Goal: Transaction & Acquisition: Purchase product/service

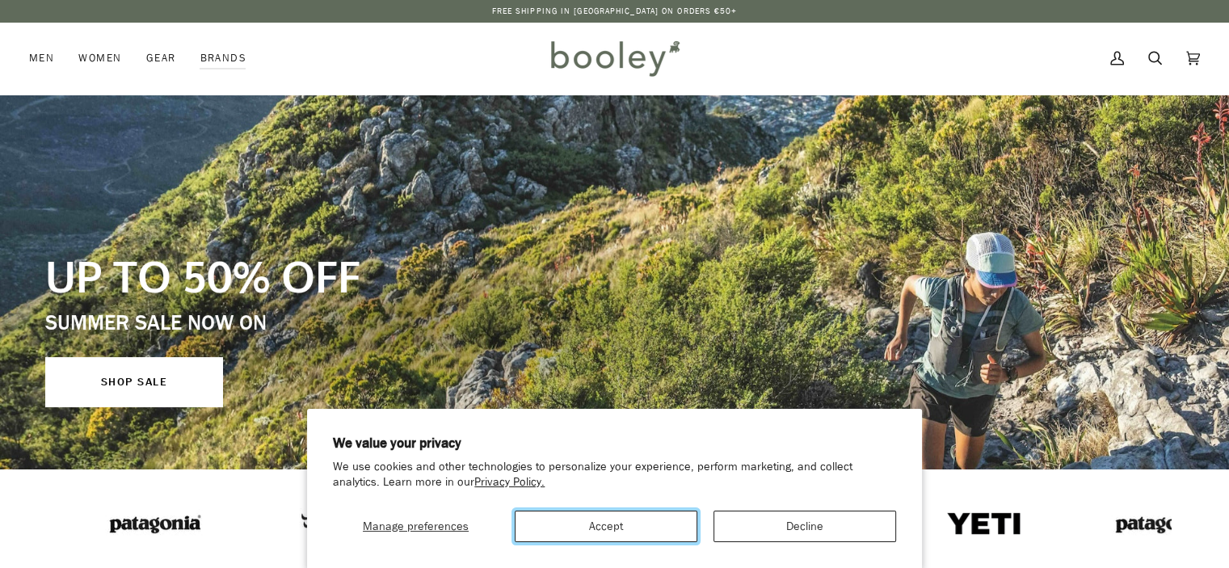
click at [599, 528] on button "Accept" at bounding box center [606, 527] width 183 height 32
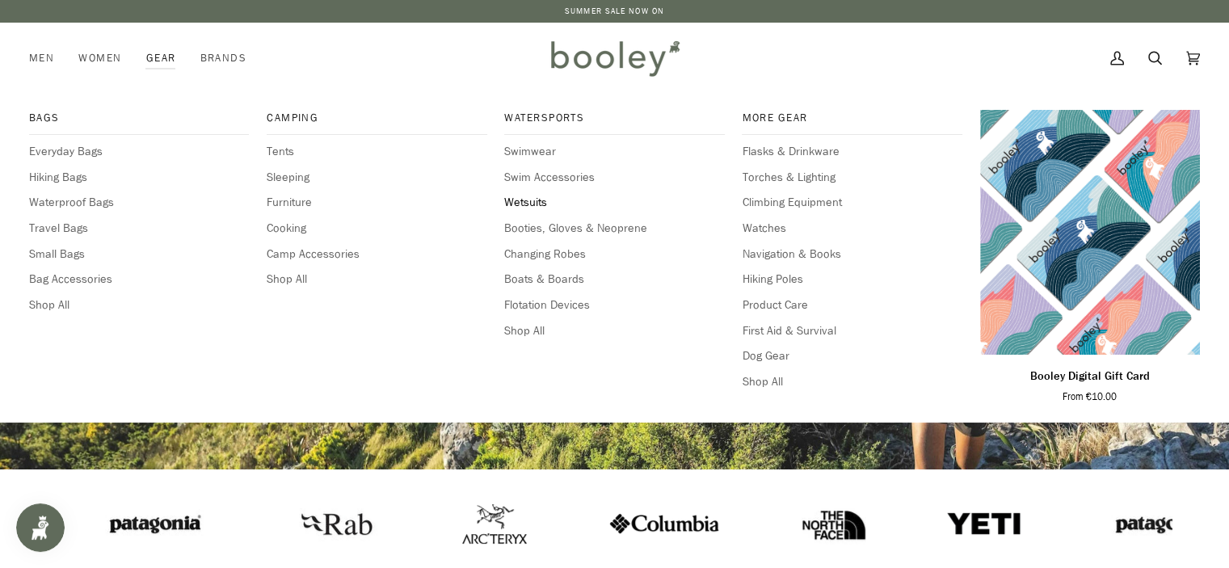
click at [514, 204] on span "Wetsuits" at bounding box center [614, 203] width 220 height 18
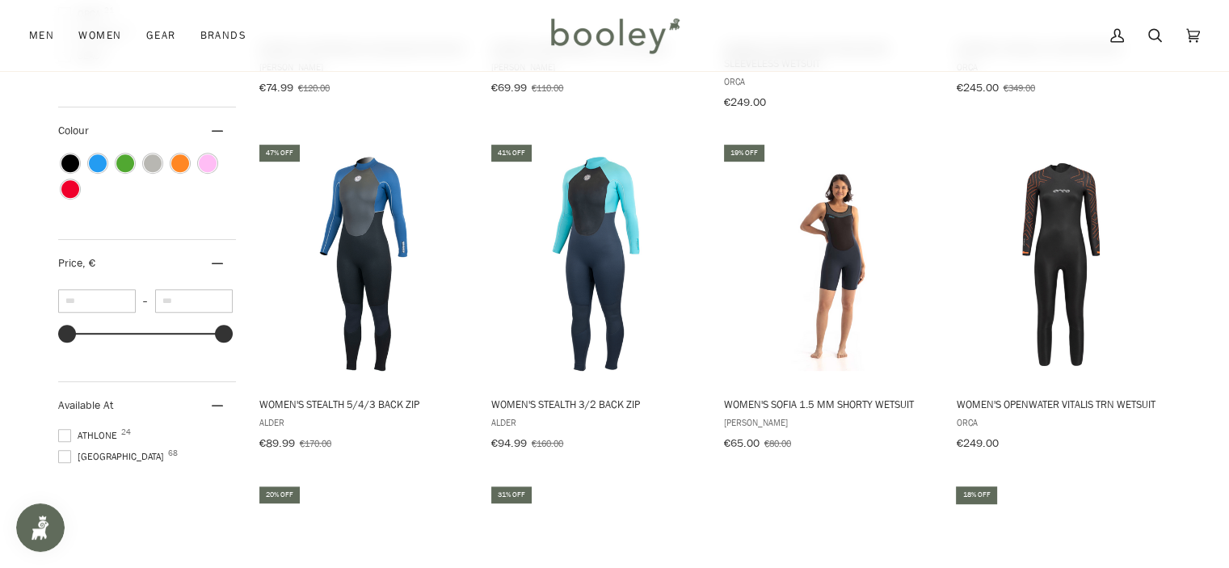
scroll to position [808, 0]
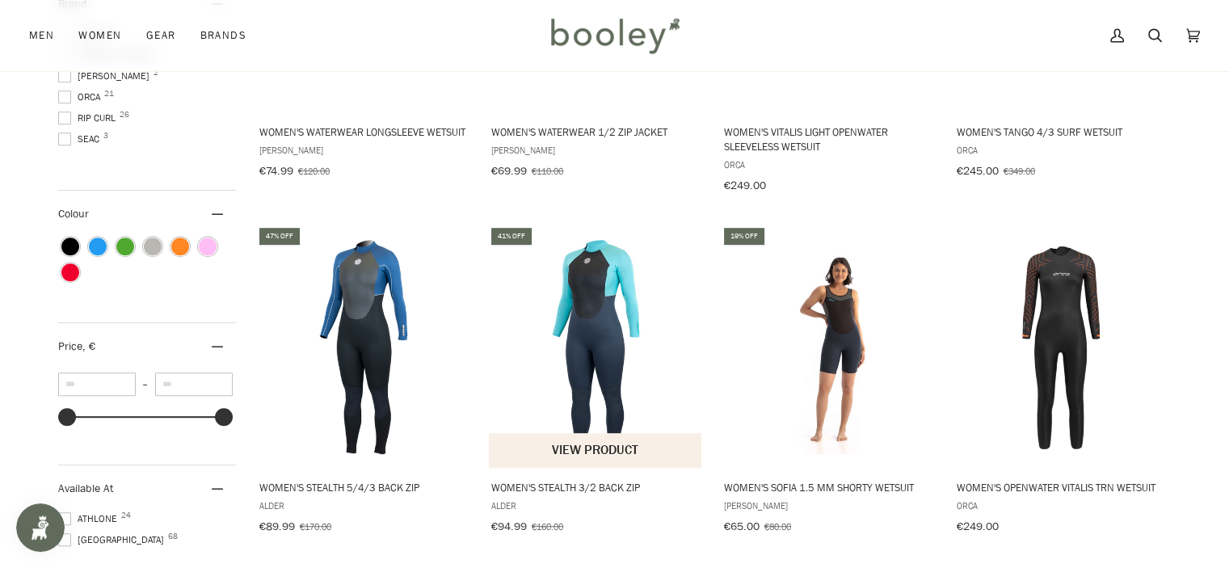
click at [591, 326] on img "Women's Stealth 3/2 Back Zip" at bounding box center [596, 347] width 214 height 214
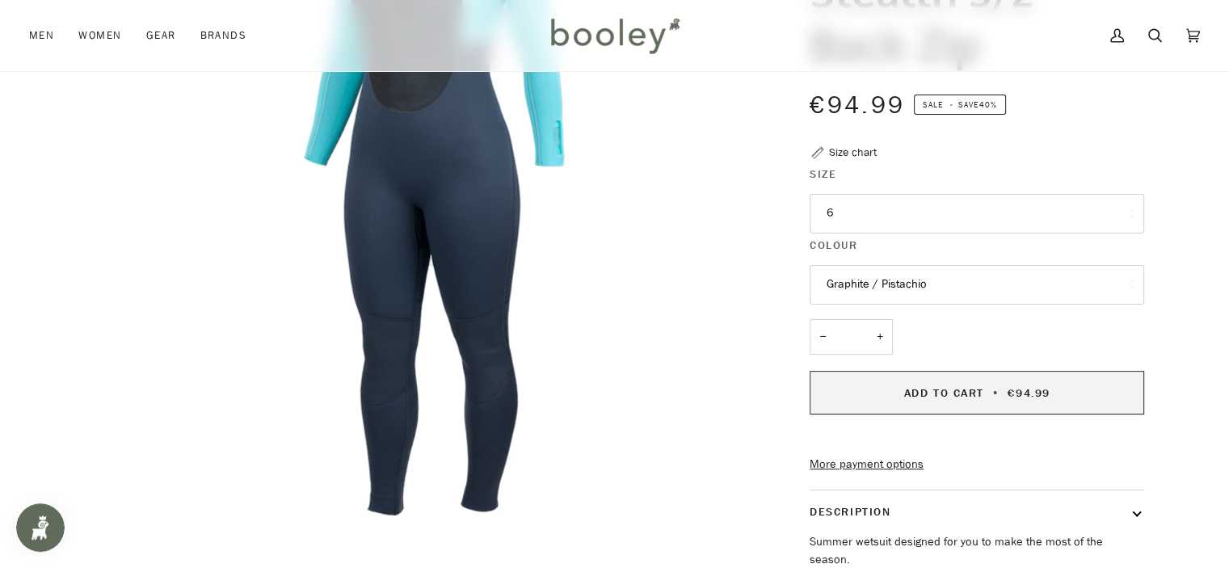
scroll to position [242, 0]
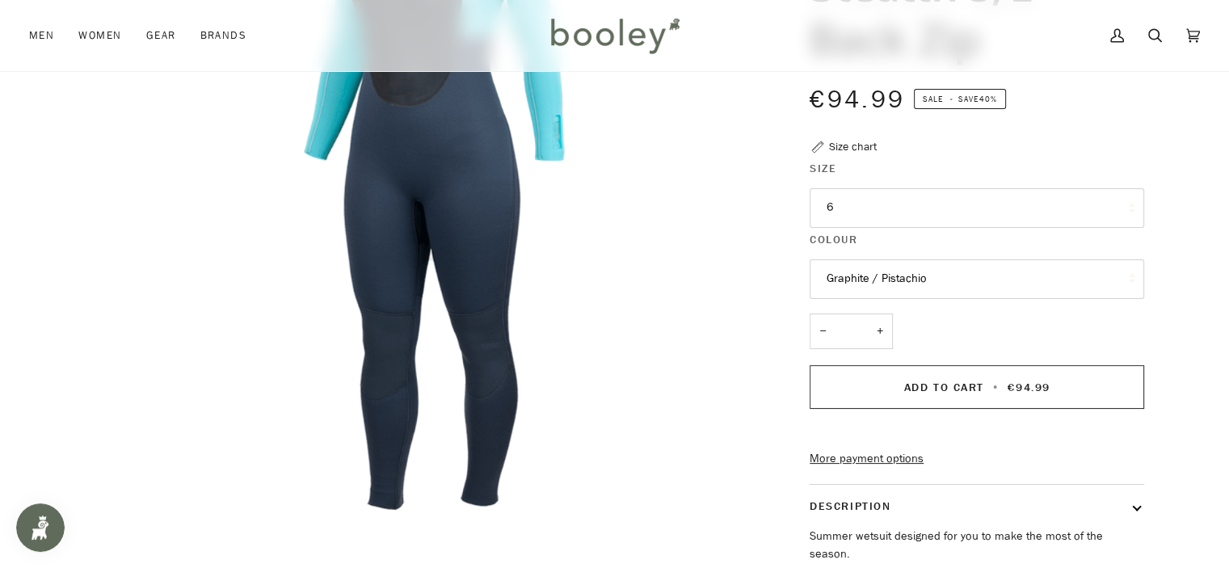
click at [931, 212] on button "6" at bounding box center [977, 208] width 335 height 40
click at [1183, 213] on div "Zoom Zoom Previous Next" at bounding box center [615, 334] width 1172 height 927
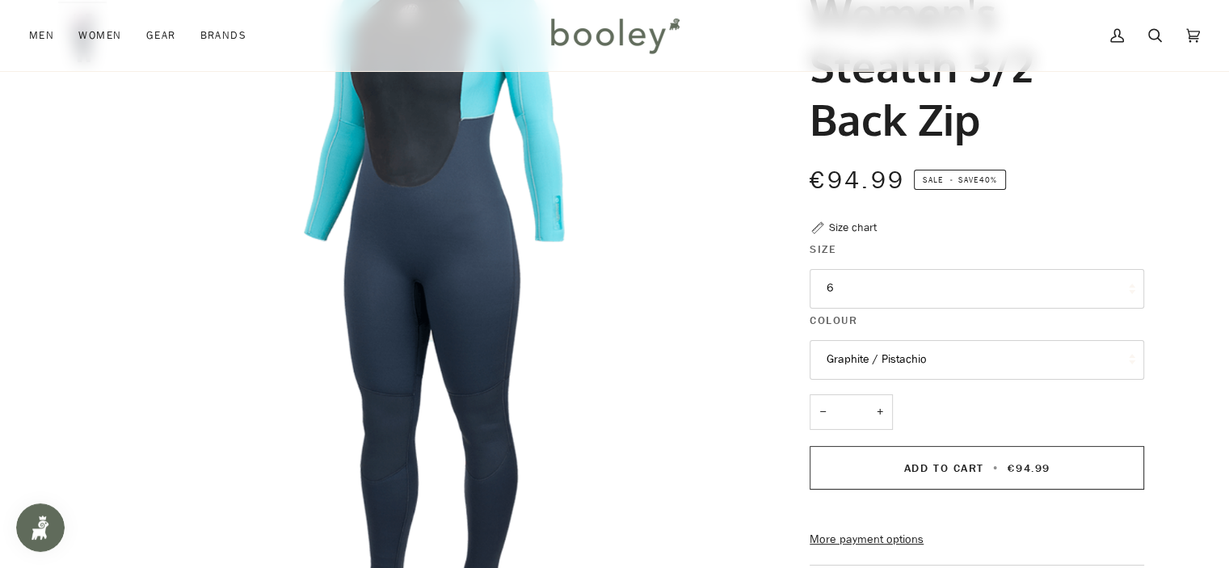
scroll to position [0, 0]
